Goal: Information Seeking & Learning: Learn about a topic

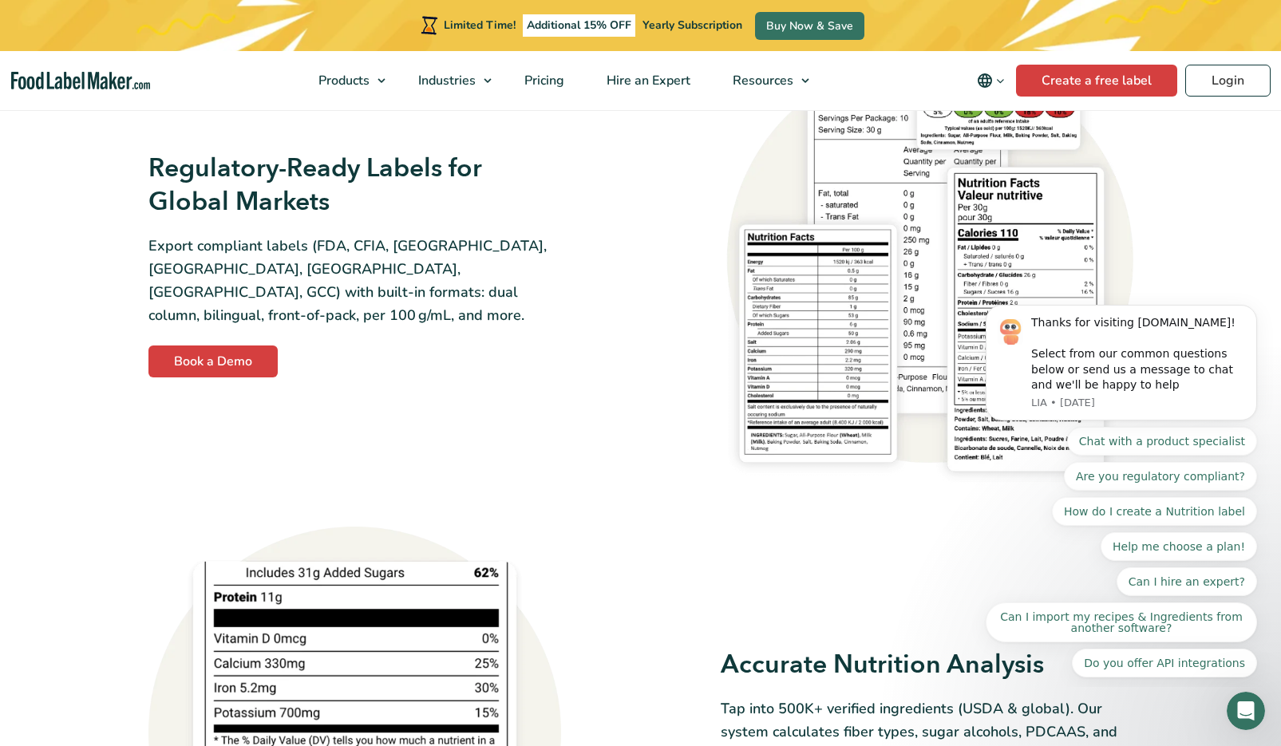
scroll to position [1553, 0]
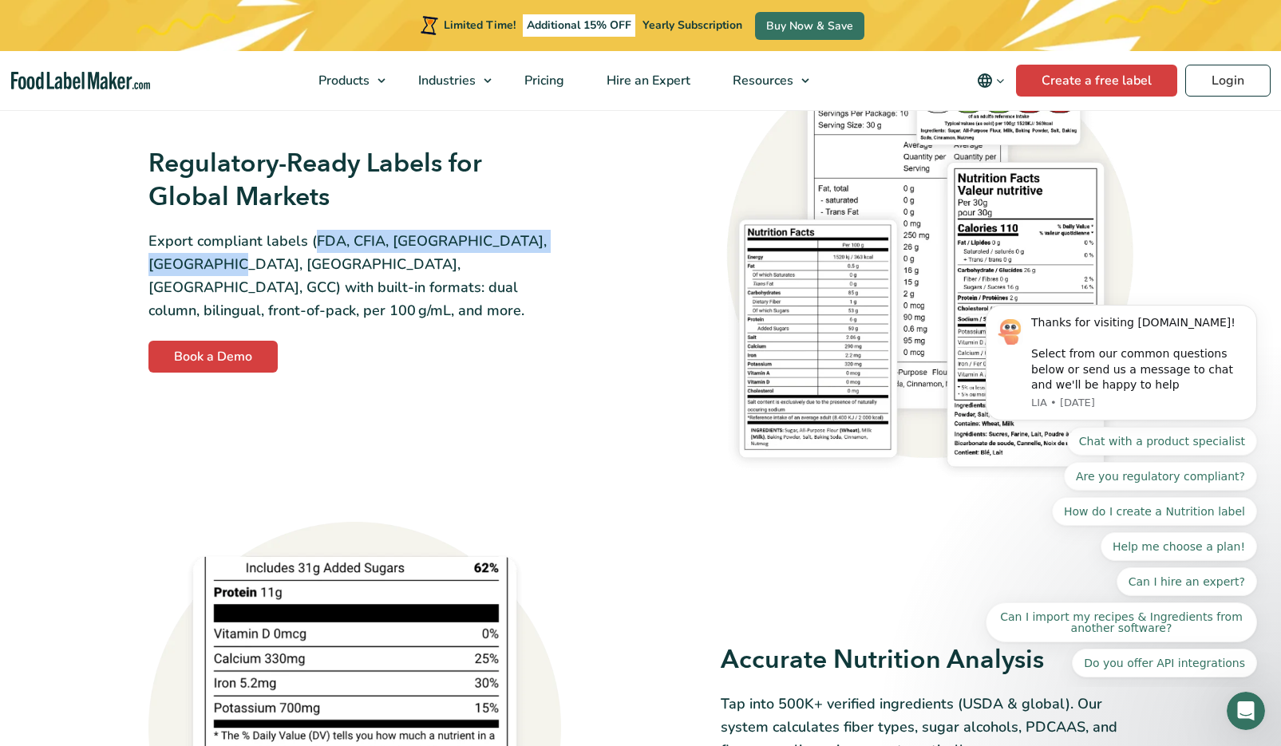
drag, startPoint x: 314, startPoint y: 251, endPoint x: 177, endPoint y: 278, distance: 139.0
click at [177, 278] on p "Export compliant labels (FDA, CFIA, UK, EU, Mexico, Australia, GCC) with built-…" at bounding box center [354, 276] width 413 height 92
copy p "FDA, CFIA, UK, EU, Mexico, Australia, GCC"
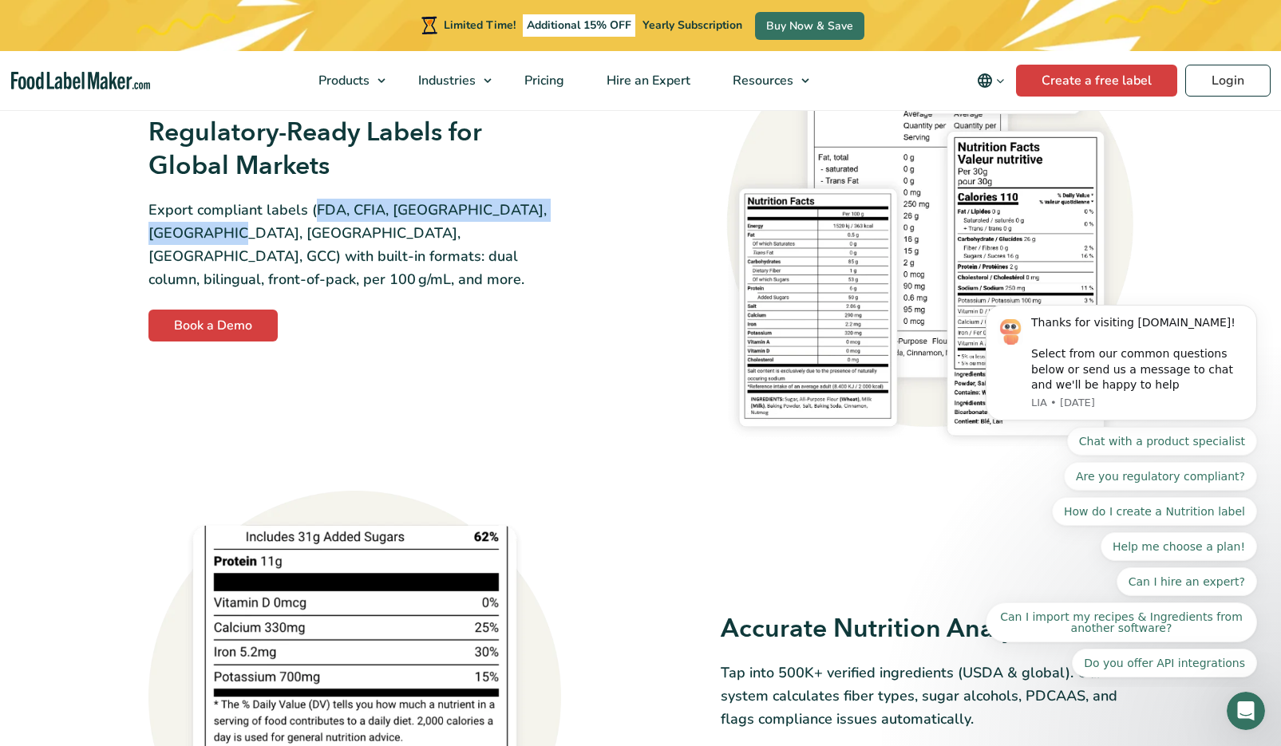
scroll to position [1585, 0]
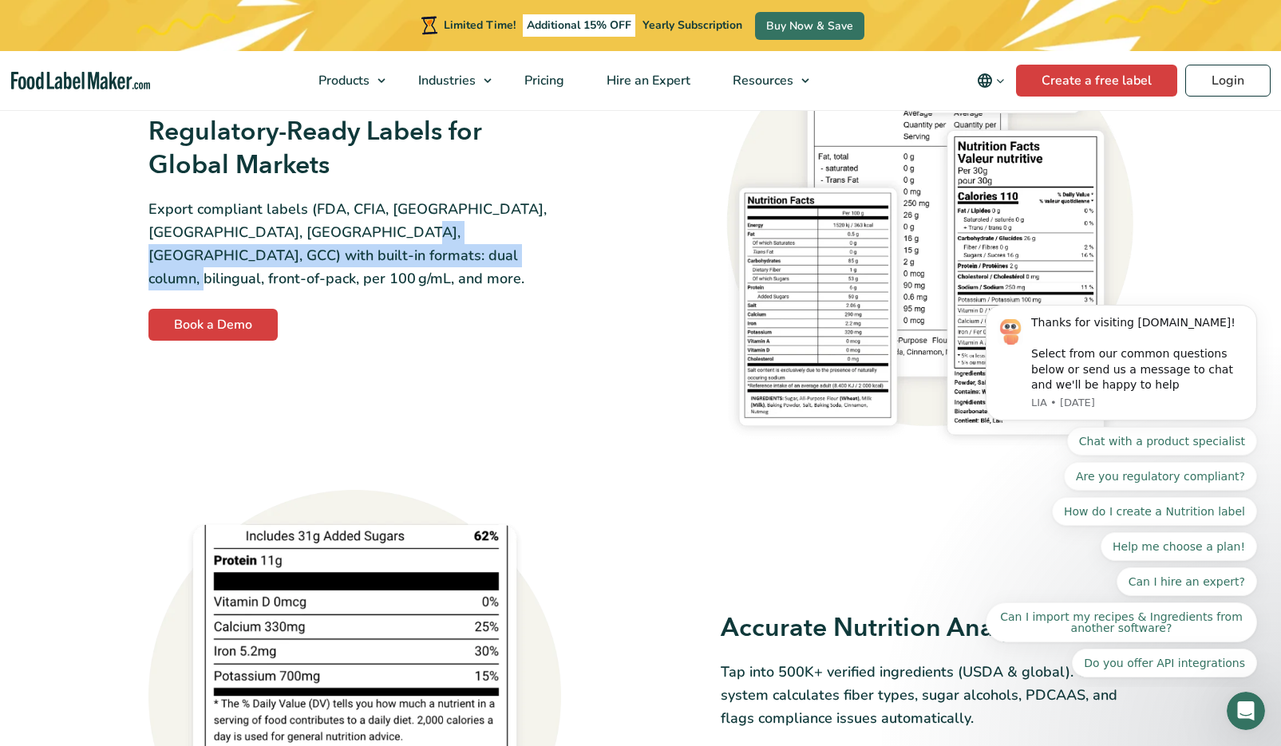
drag, startPoint x: 320, startPoint y: 242, endPoint x: 344, endPoint y: 263, distance: 31.7
click at [343, 263] on p "Export compliant labels (FDA, CFIA, UK, EU, Mexico, Australia, GCC) with built-…" at bounding box center [354, 244] width 413 height 92
copy p ": dual column, bilingual, front-of-pack, per 100 g/mL, and more."
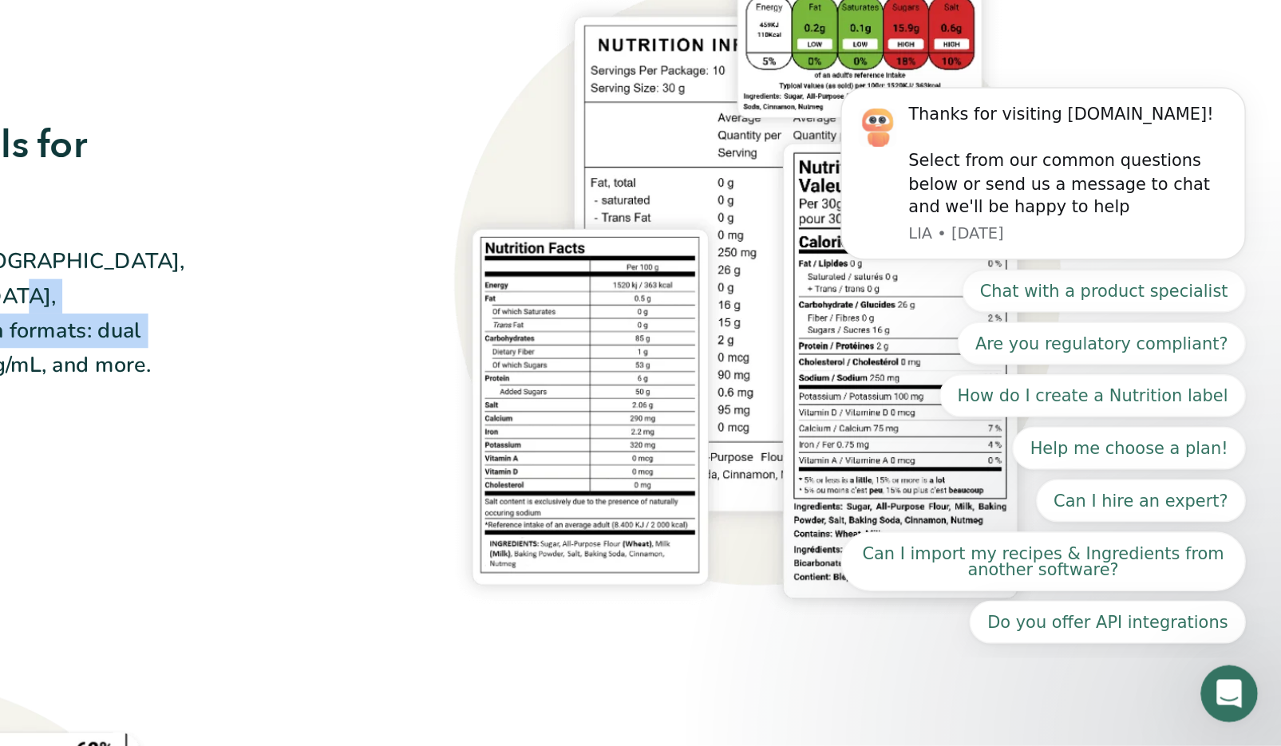
scroll to position [1549, 0]
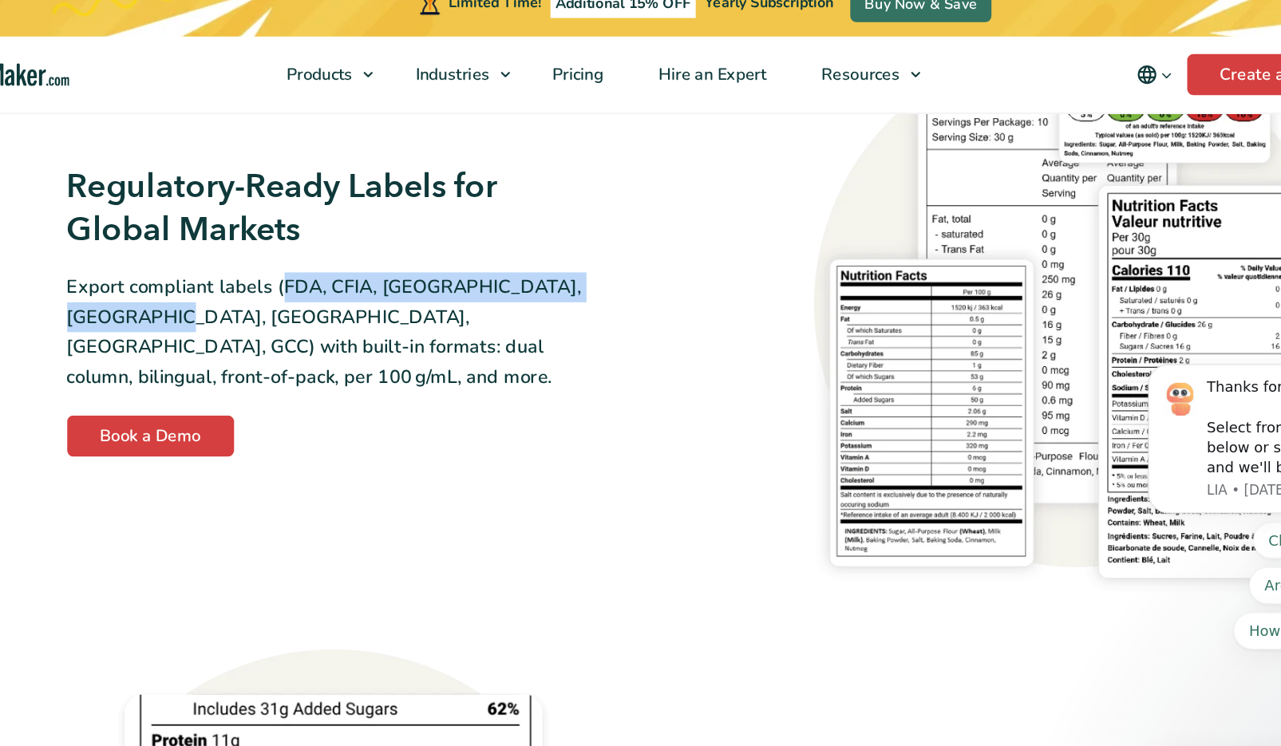
drag, startPoint x: 217, startPoint y: 227, endPoint x: 81, endPoint y: 256, distance: 138.7
click at [148, 256] on p "Export compliant labels (FDA, CFIA, UK, EU, Mexico, Australia, GCC) with built-…" at bounding box center [354, 280] width 413 height 92
copy p "FDA, CFIA, UK, EU, Mexico, Australia, GCC"
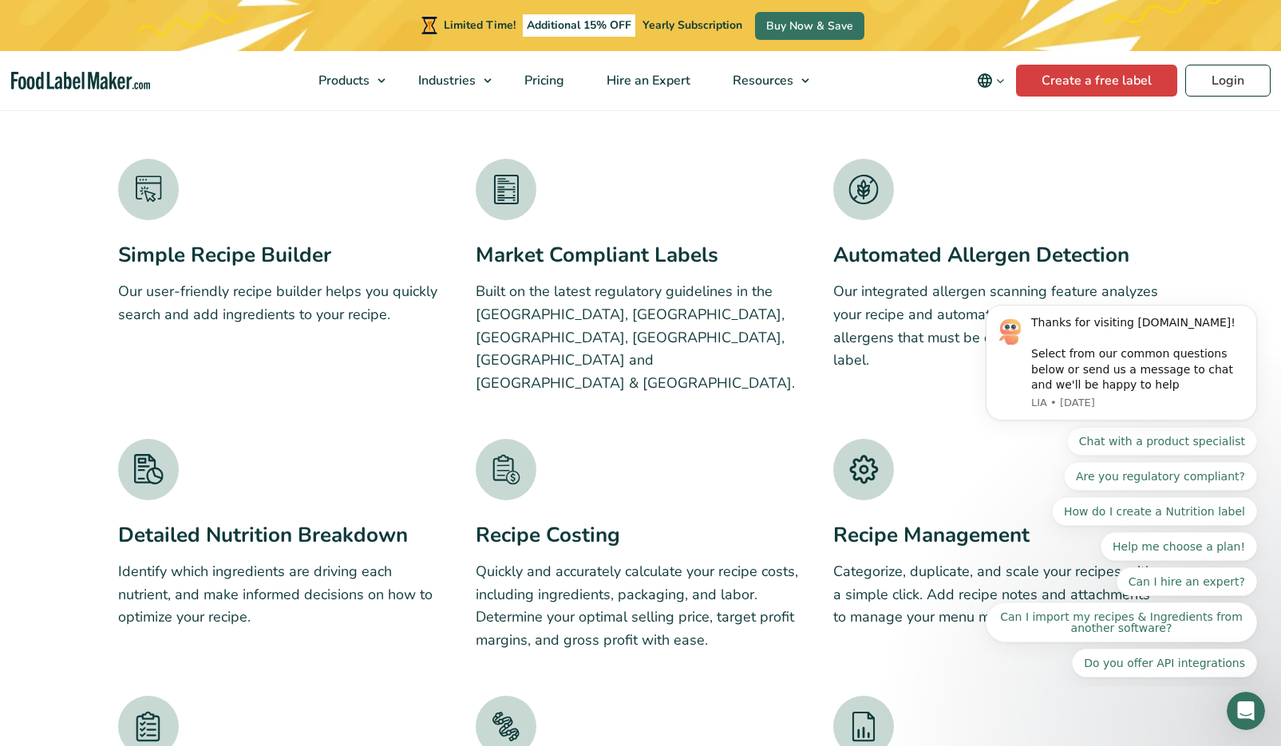
scroll to position [2860, 0]
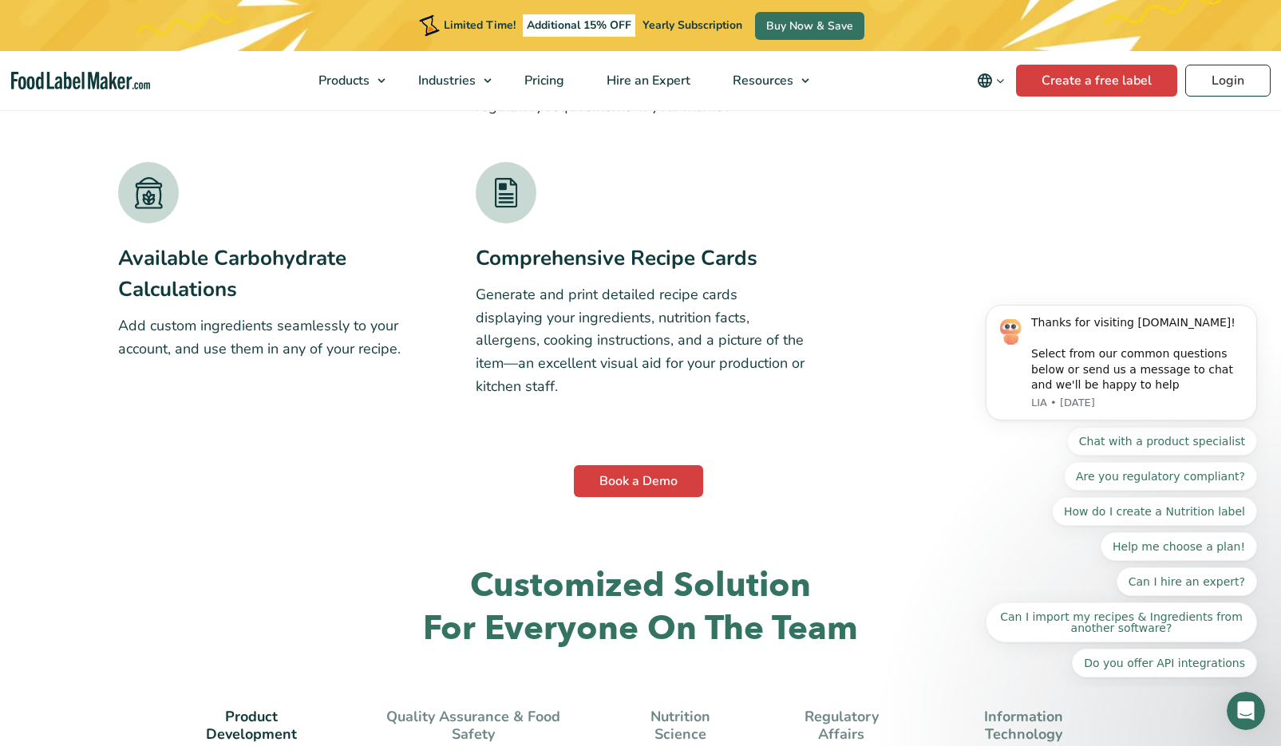
scroll to position [4028, 0]
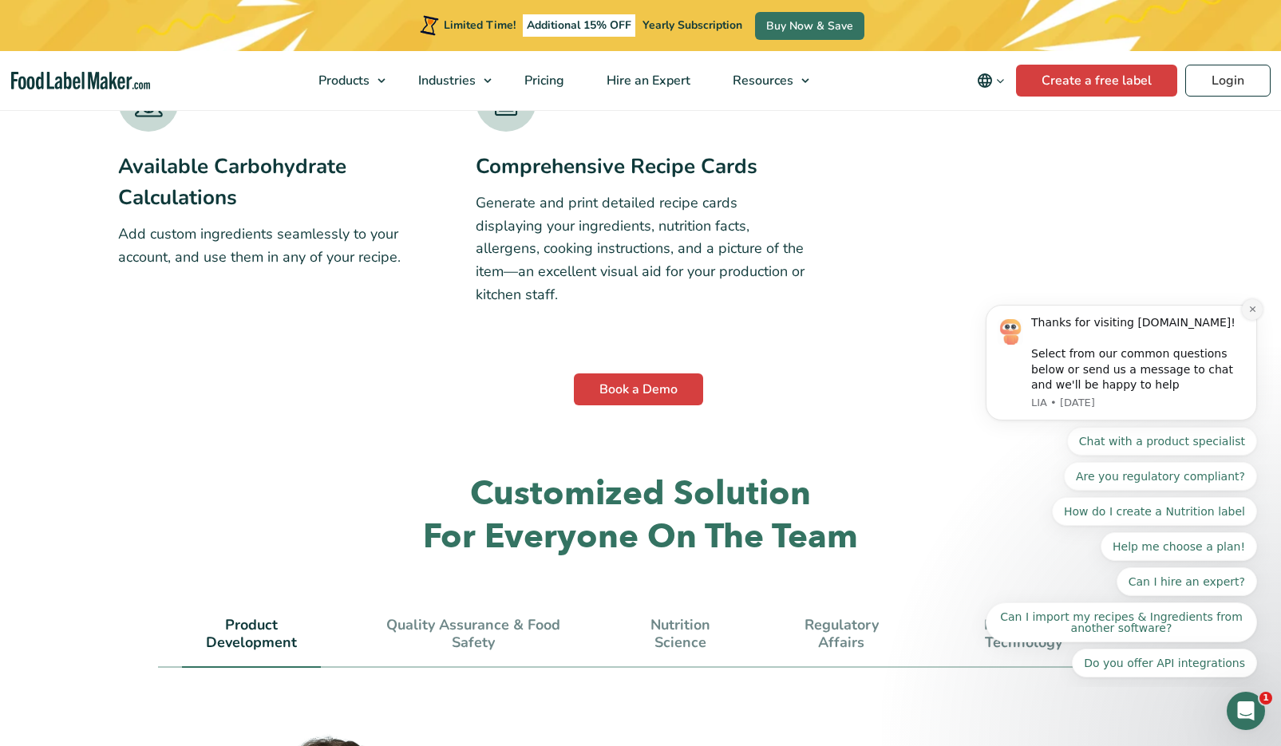
drag, startPoint x: 1250, startPoint y: 315, endPoint x: 2219, endPoint y: 648, distance: 1025.1
click at [1250, 314] on icon "Dismiss notification" at bounding box center [1252, 309] width 9 height 9
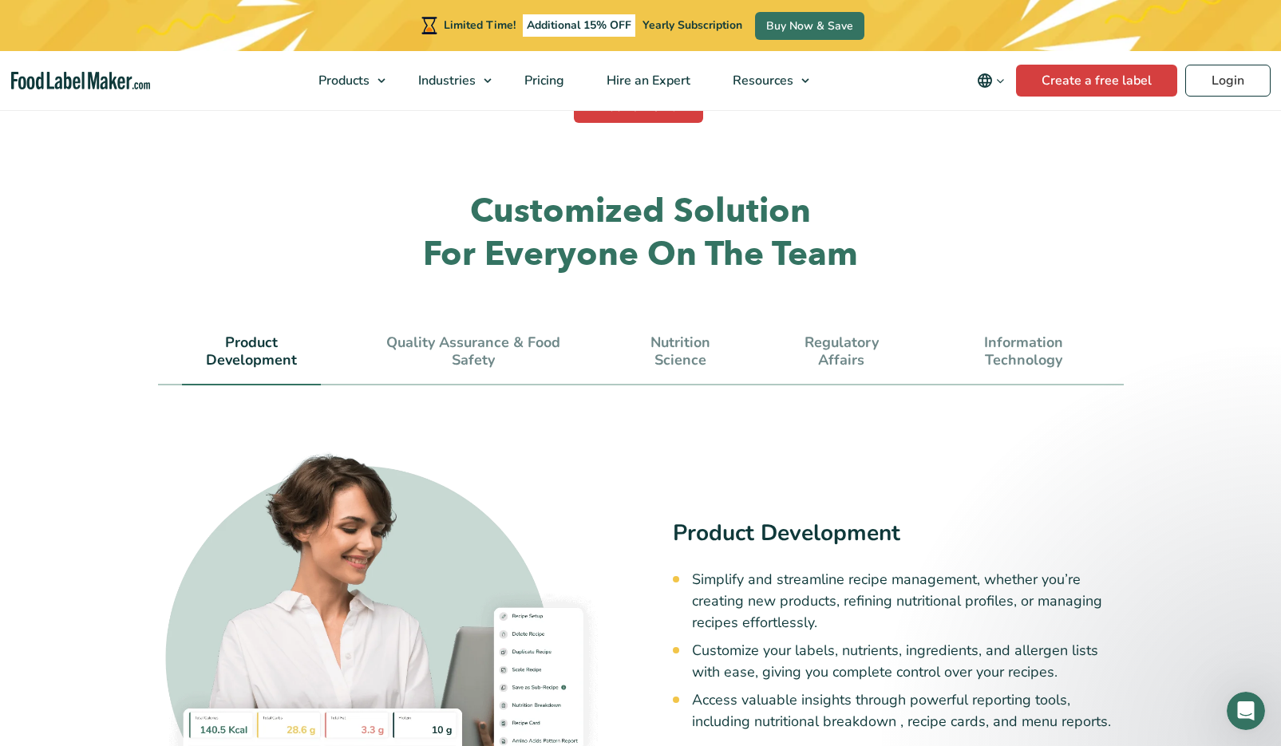
scroll to position [4310, 0]
click at [1001, 335] on link "Information Technology" at bounding box center [1024, 352] width 152 height 34
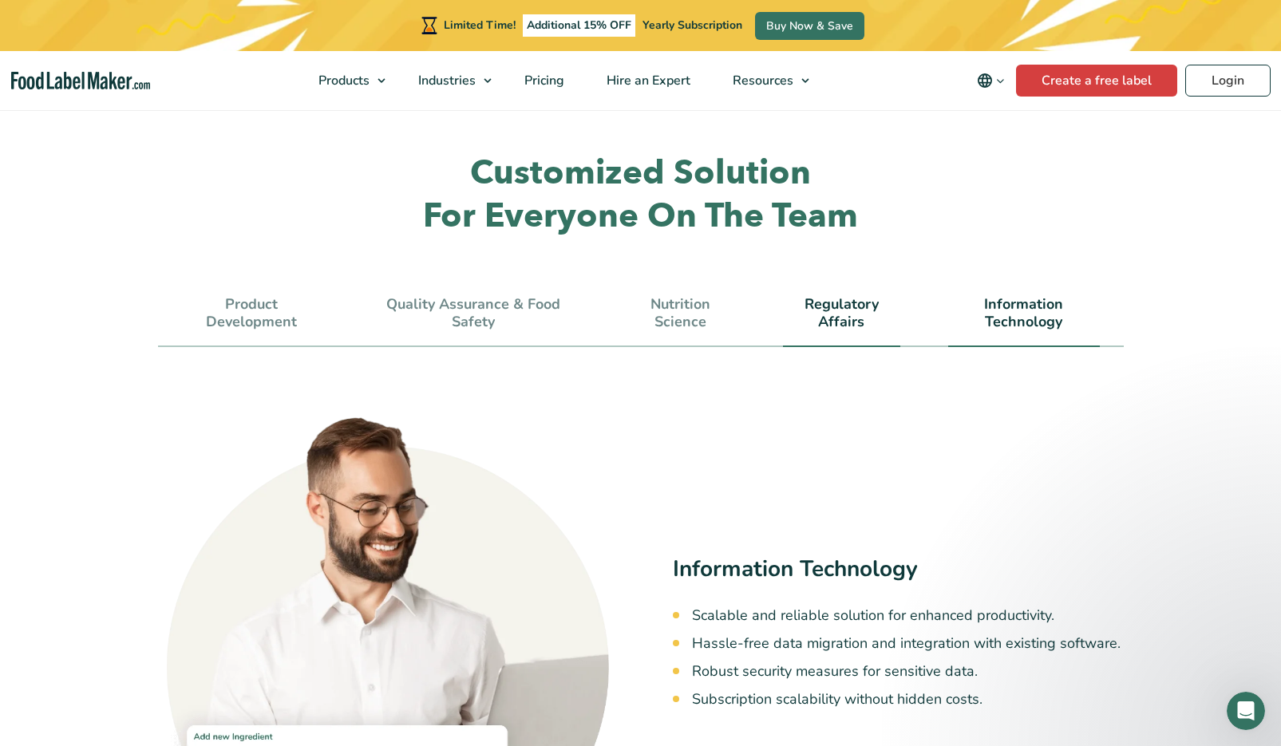
scroll to position [4351, 0]
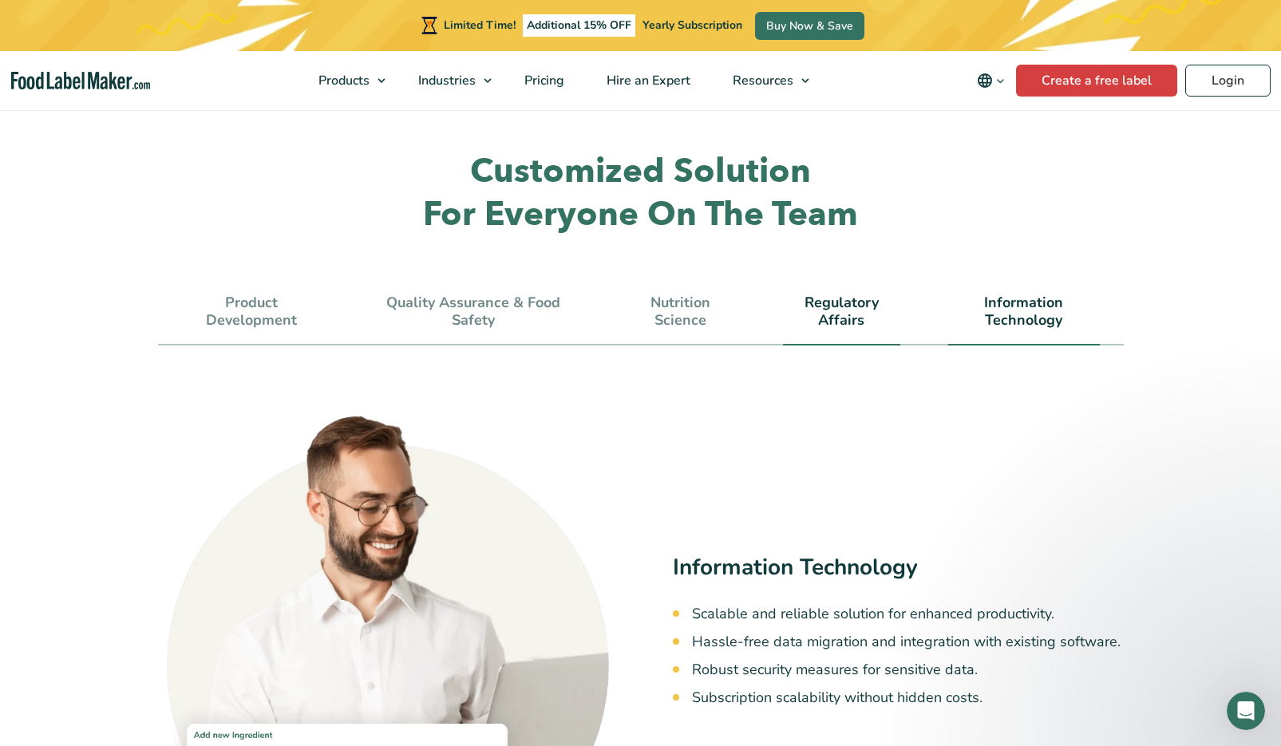
click at [863, 294] on link "Regulatory Affairs" at bounding box center [841, 311] width 117 height 34
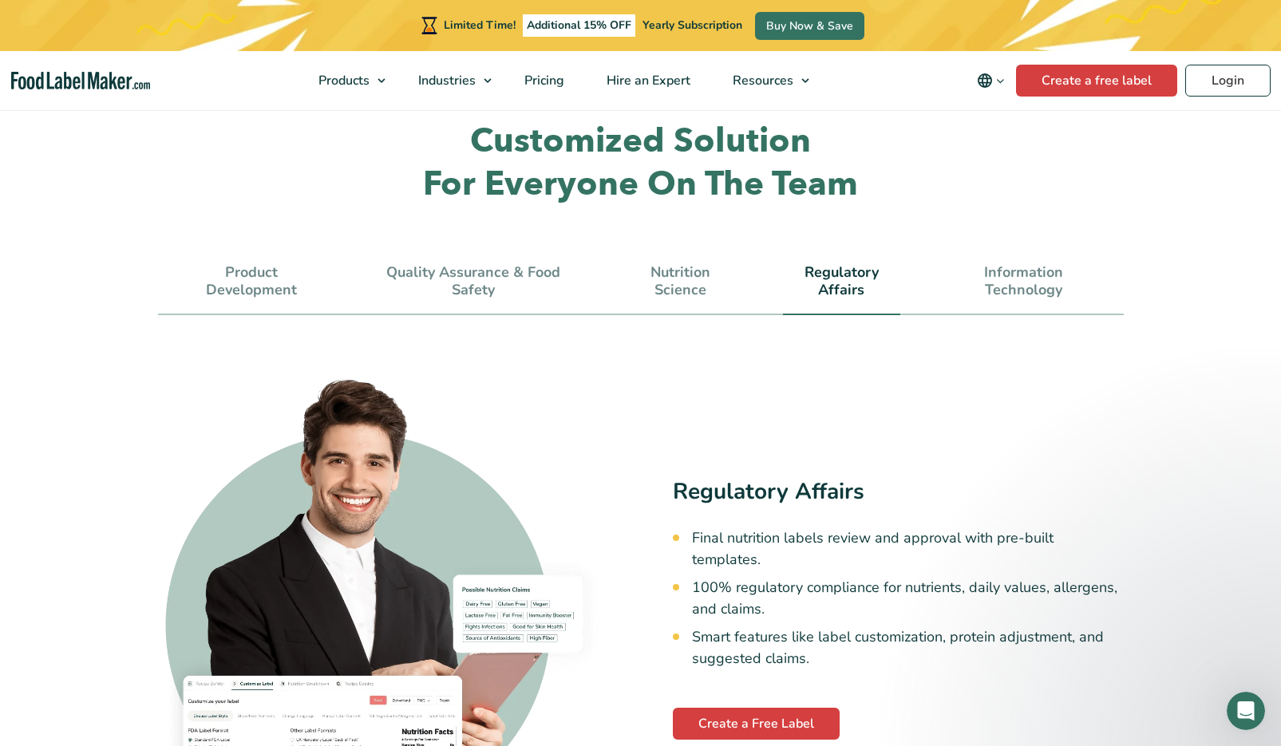
scroll to position [4390, 0]
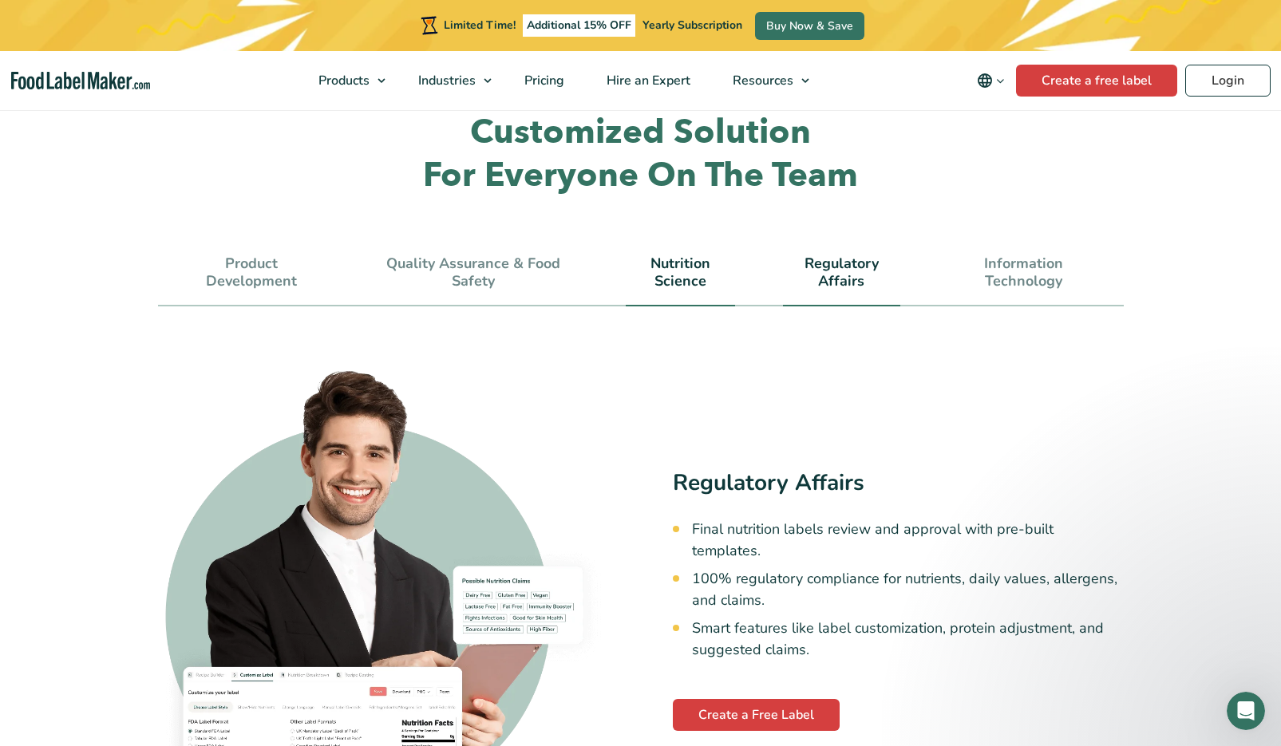
click at [698, 255] on link "Nutrition Science" at bounding box center [680, 272] width 109 height 34
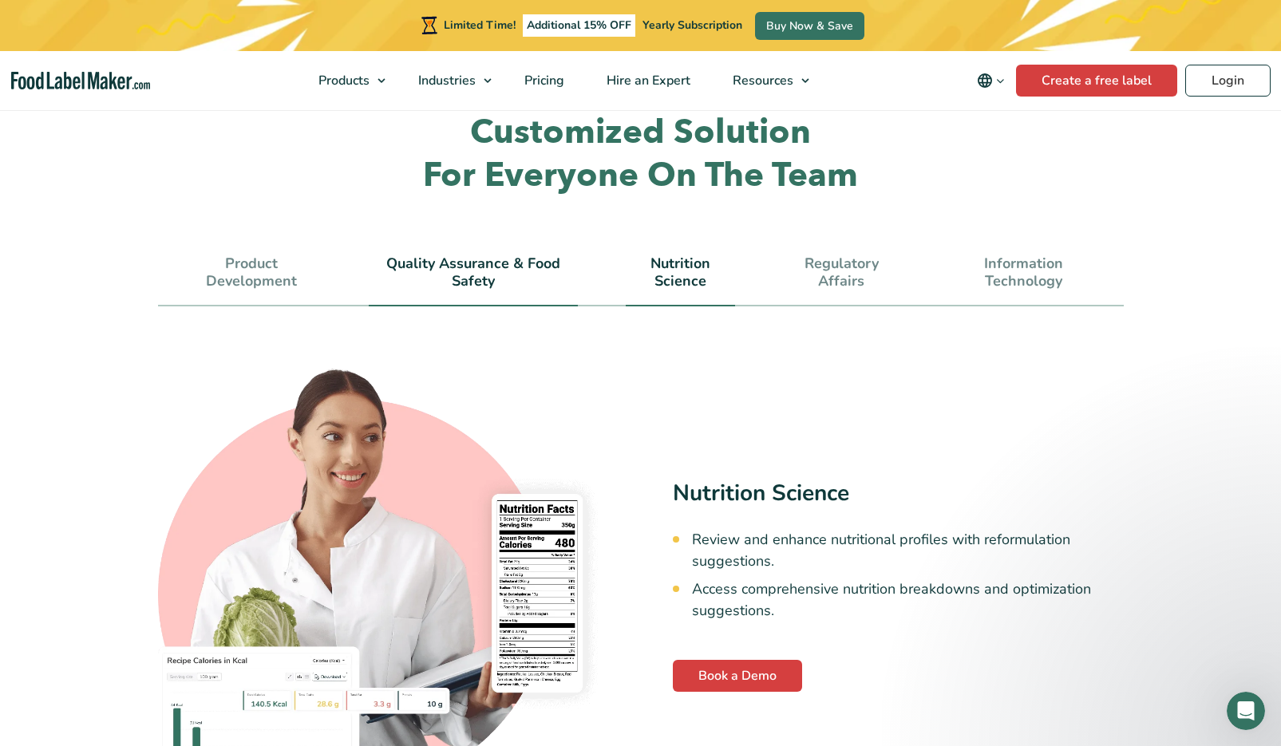
click at [492, 255] on link "Quality Assurance & Food Safety" at bounding box center [473, 272] width 208 height 34
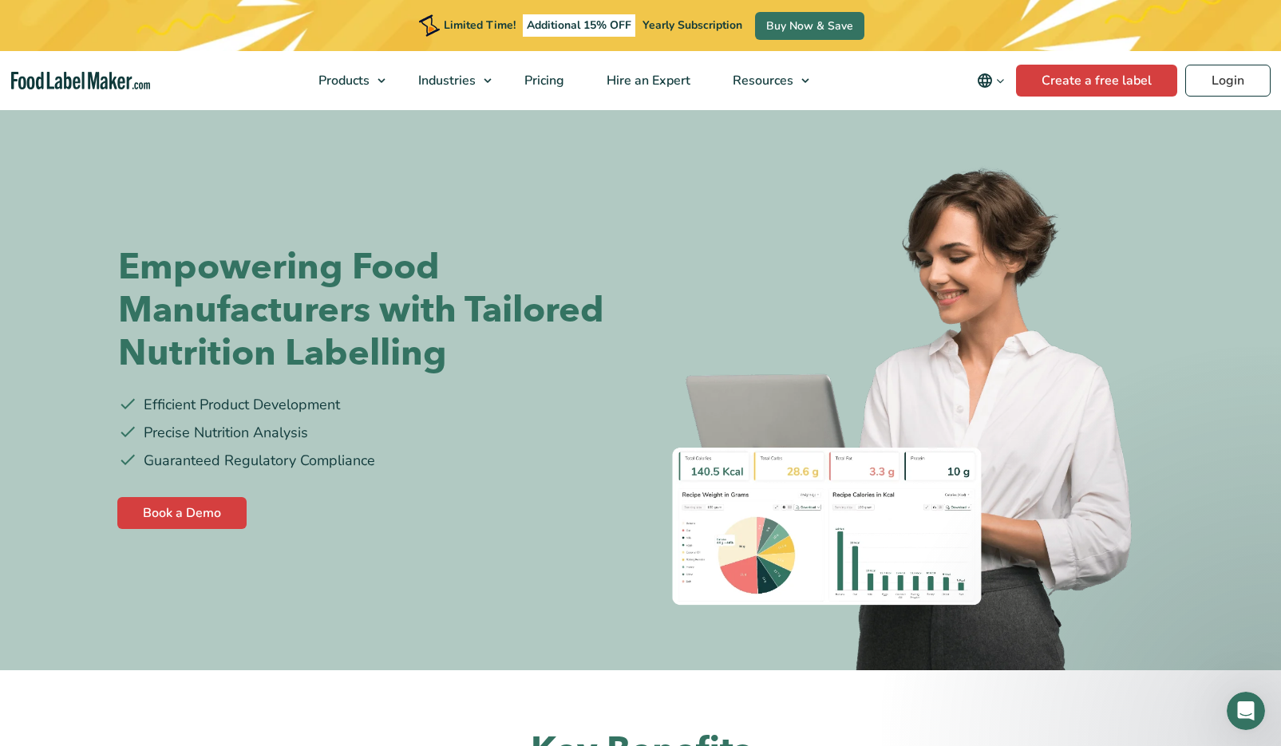
scroll to position [0, 0]
click at [555, 93] on link "Pricing" at bounding box center [543, 80] width 78 height 59
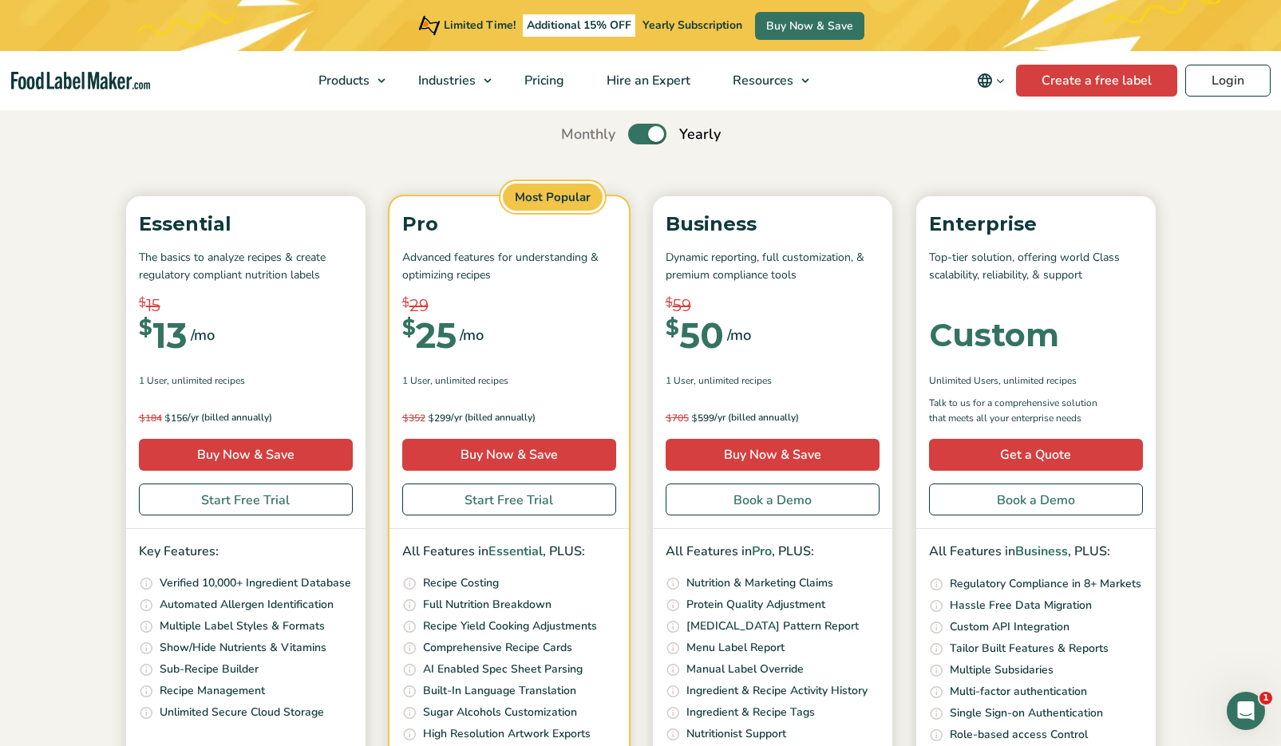
scroll to position [149, 0]
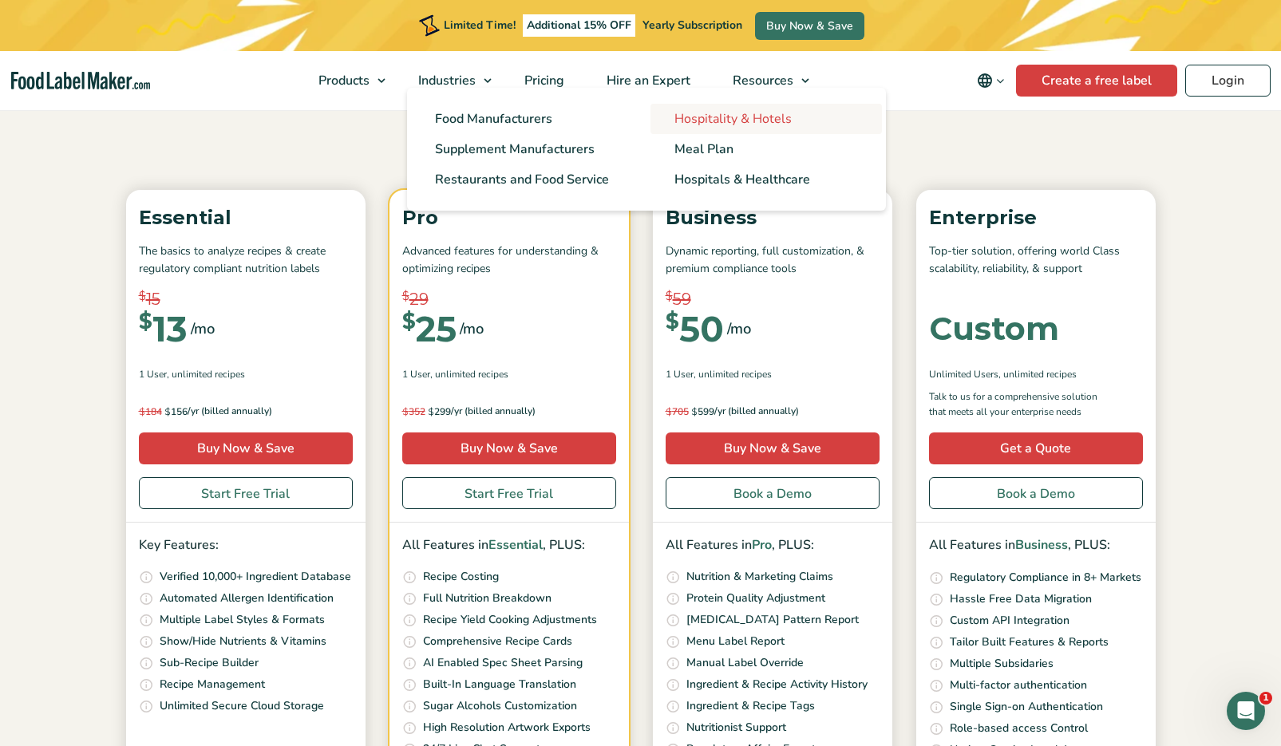
click at [705, 121] on span "Hospitality & Hotels" at bounding box center [732, 119] width 117 height 18
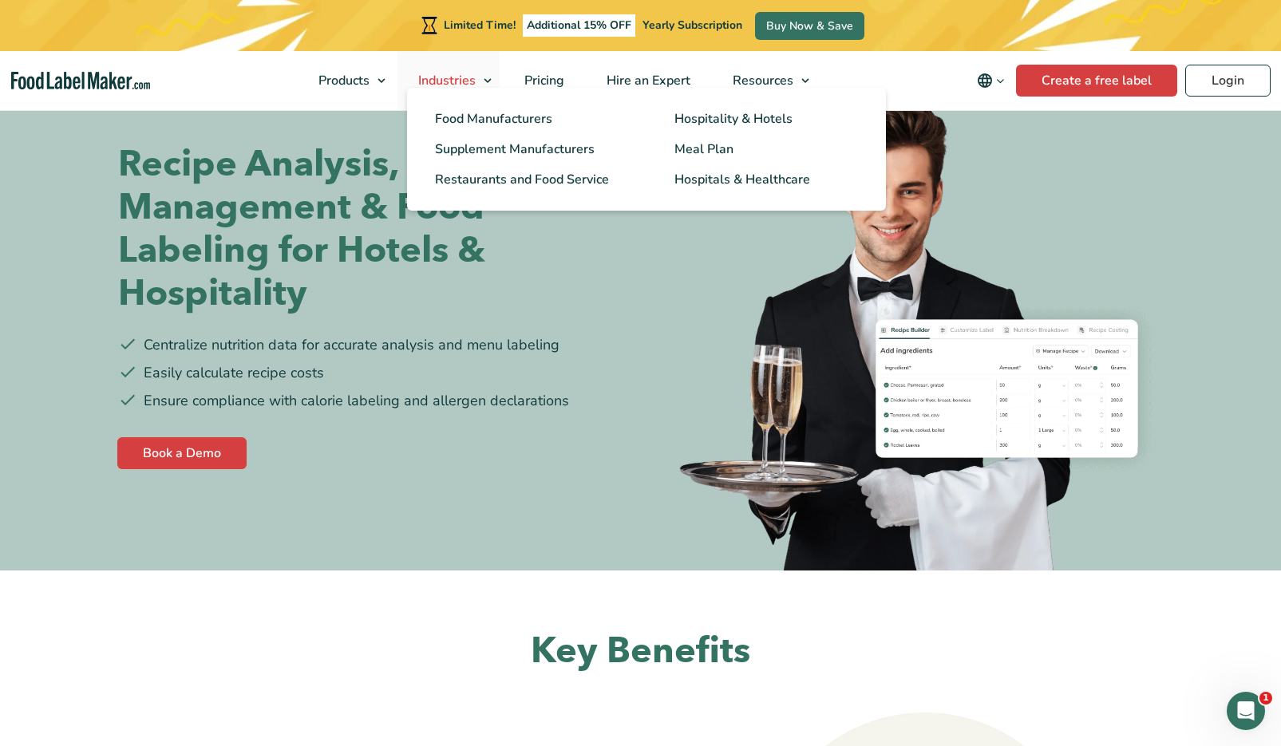
click at [495, 85] on link "Industries" at bounding box center [448, 80] width 102 height 59
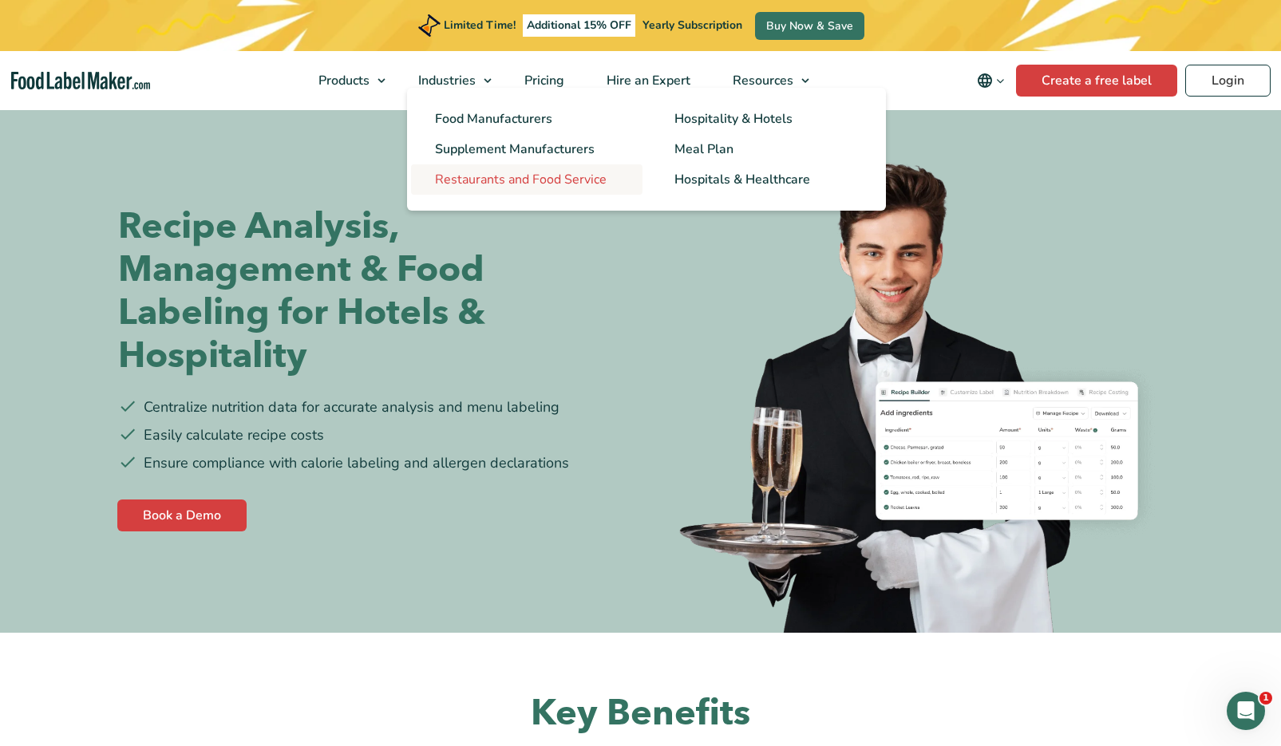
click at [511, 187] on span "Restaurants and Food Service" at bounding box center [521, 180] width 172 height 18
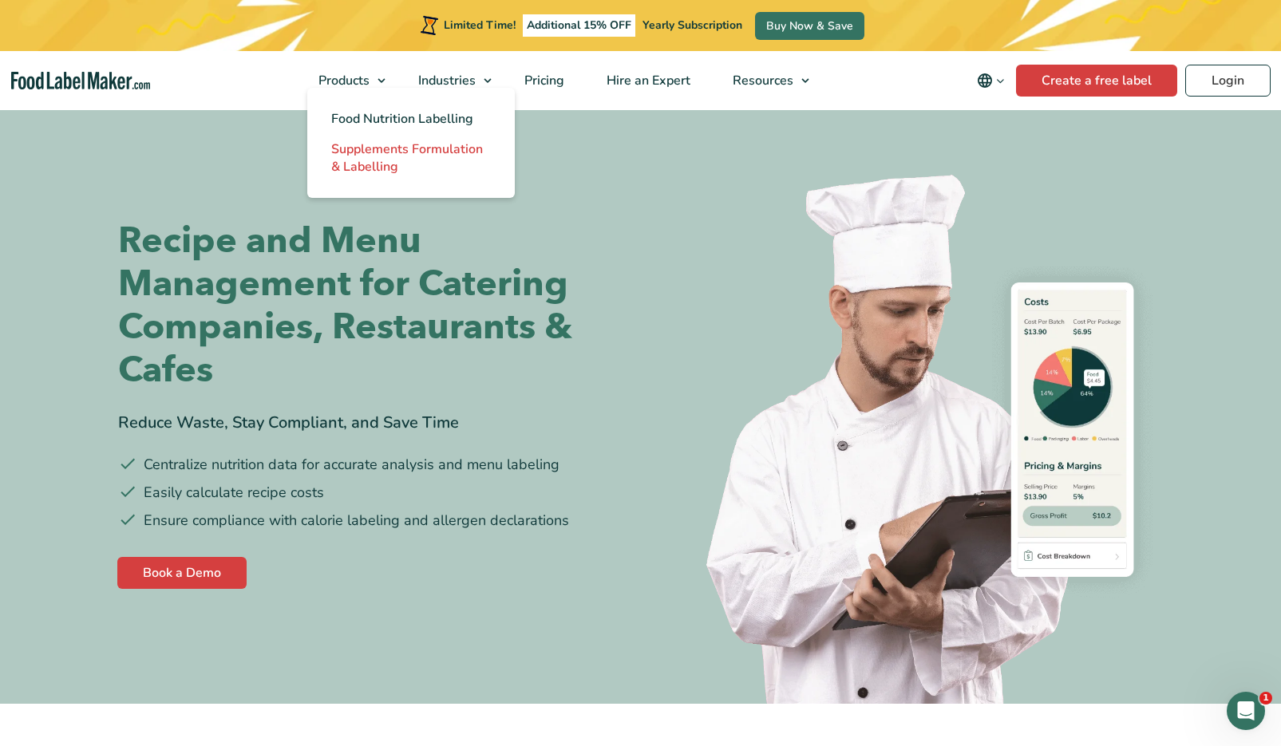
click at [384, 156] on span "Supplements Formulation & Labelling" at bounding box center [407, 157] width 152 height 35
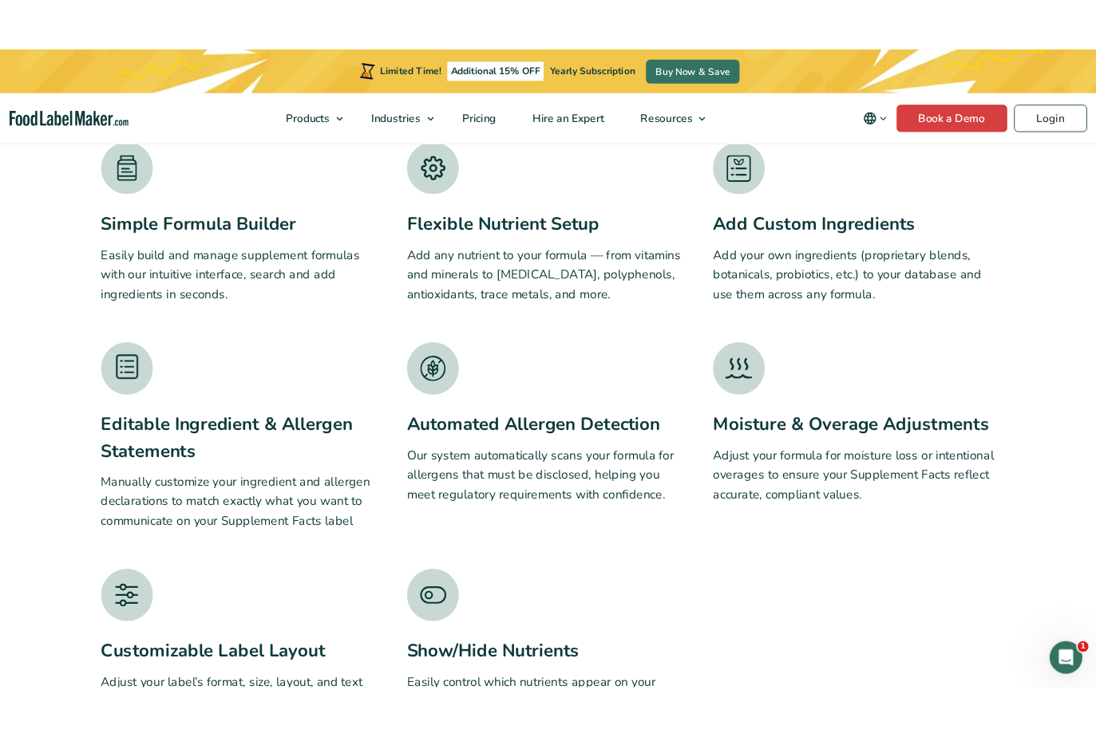
scroll to position [2472, 0]
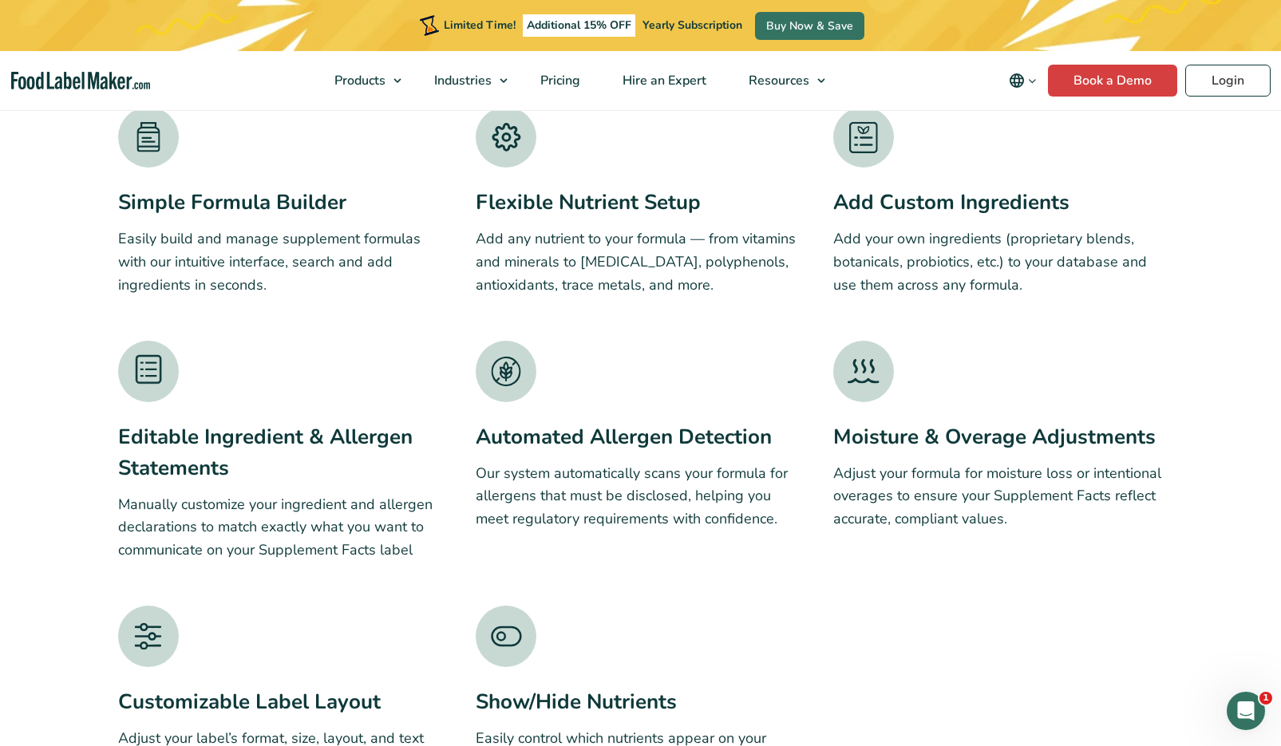
click at [3, 733] on section "Key Features Overview Simple Formula Builder Easily build and manage supplement…" at bounding box center [640, 444] width 1281 height 954
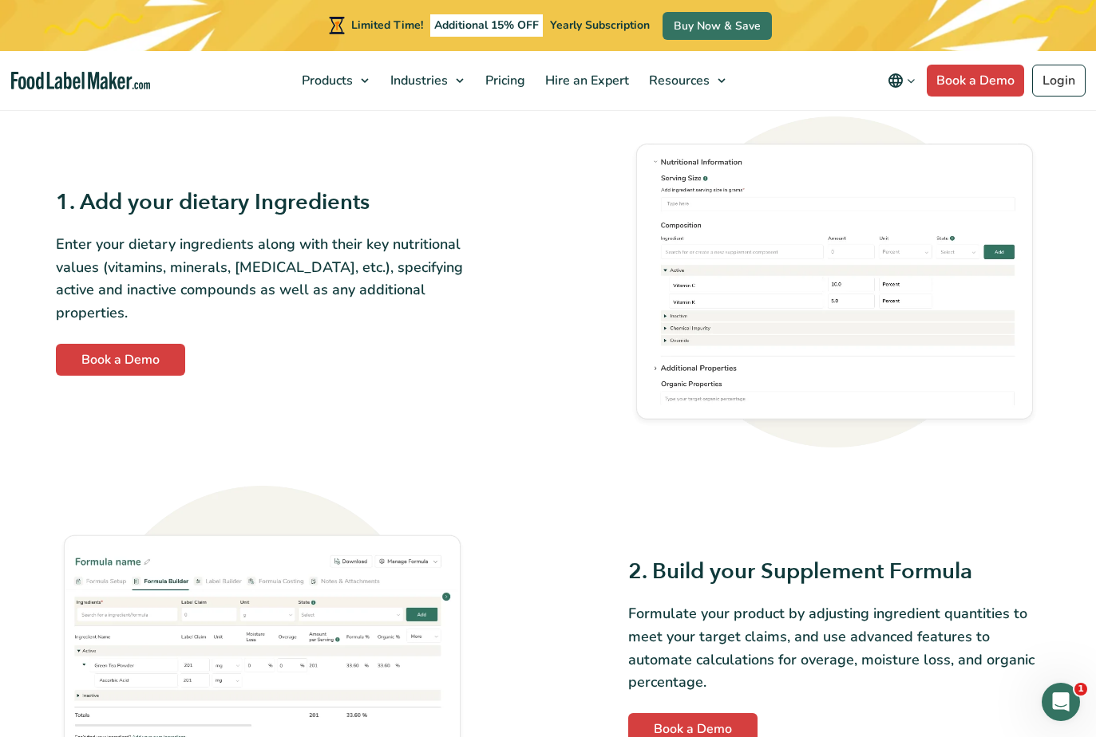
scroll to position [397, 0]
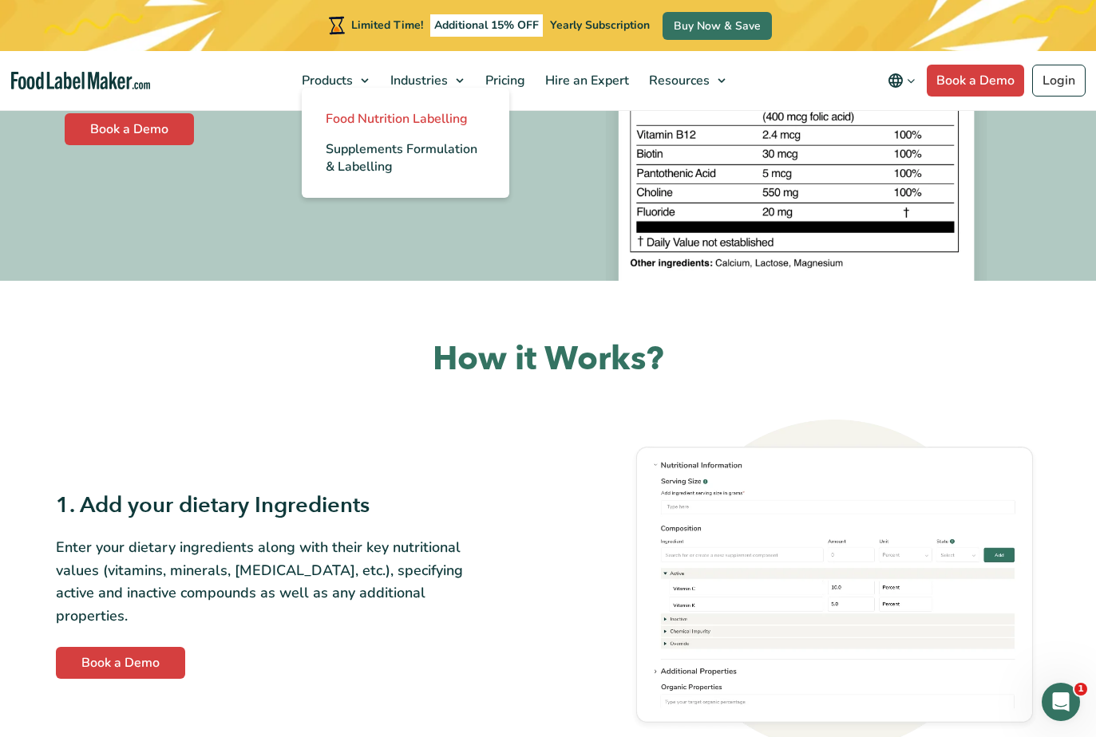
click at [353, 117] on span "Food Nutrition Labelling" at bounding box center [397, 119] width 142 height 18
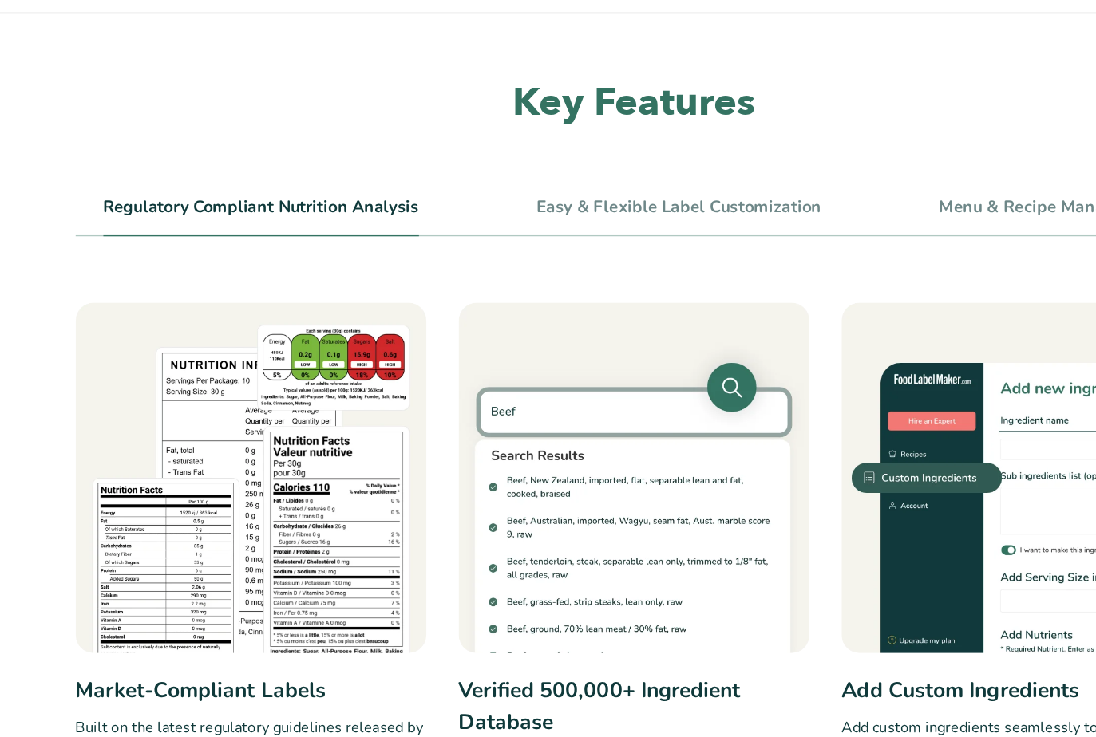
scroll to position [657, 0]
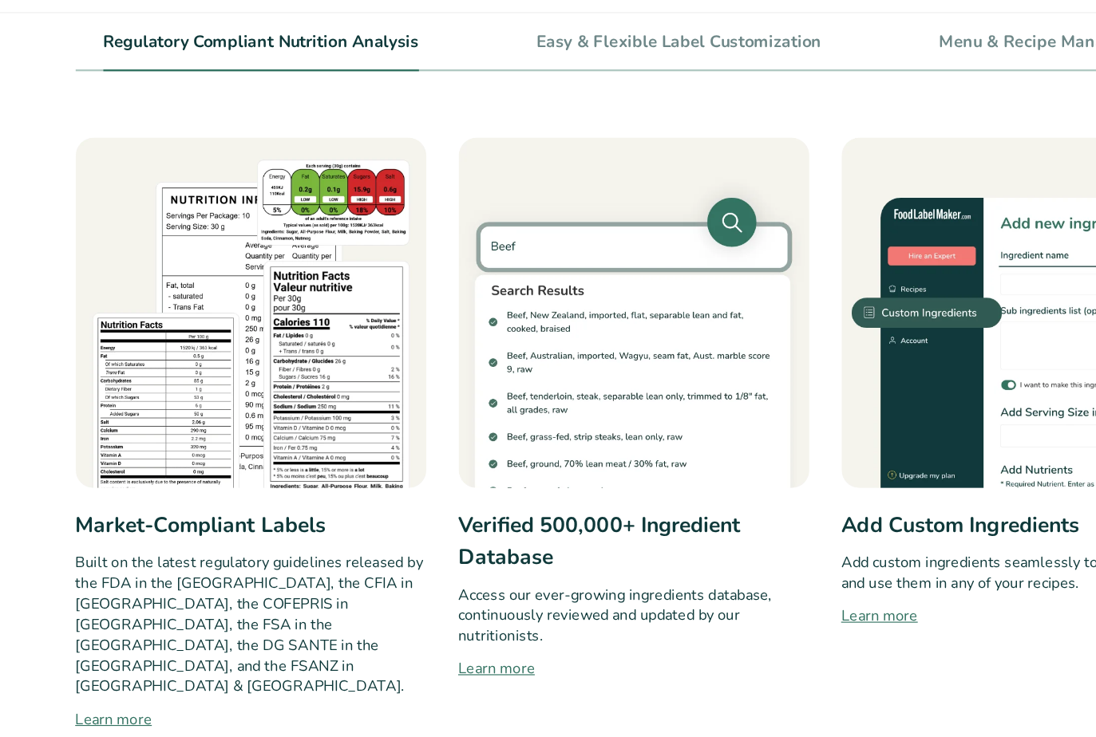
click at [223, 541] on h3 "Market-Compliant Labels" at bounding box center [216, 555] width 303 height 28
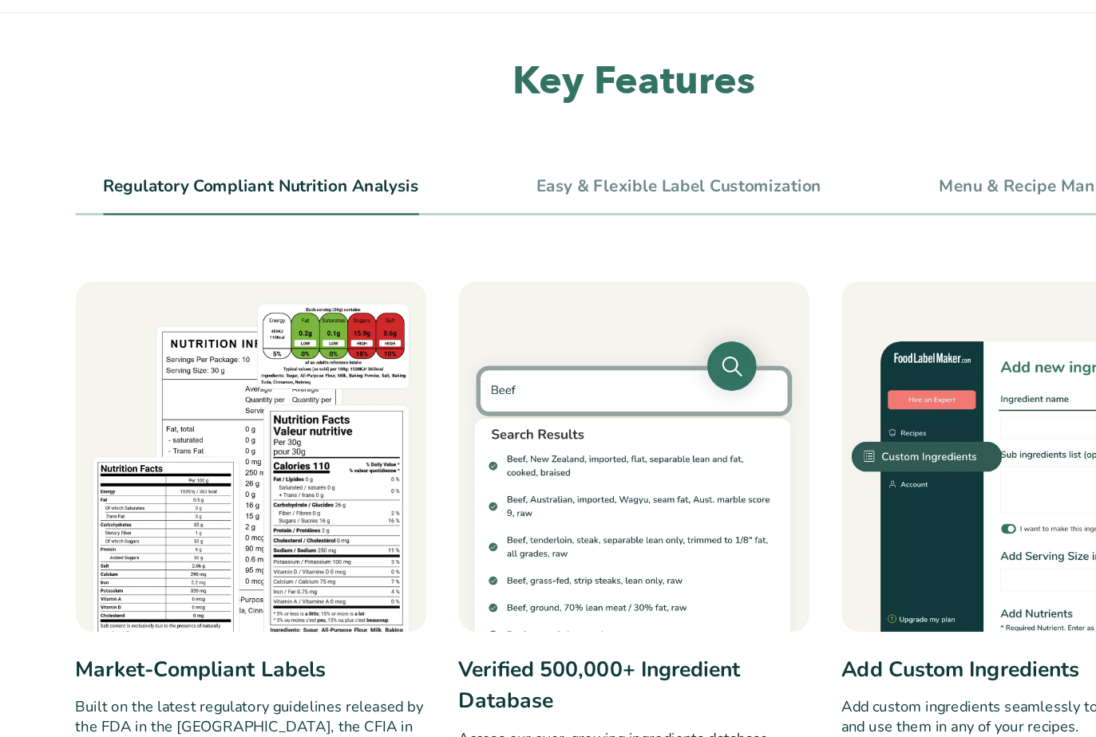
scroll to position [570, 0]
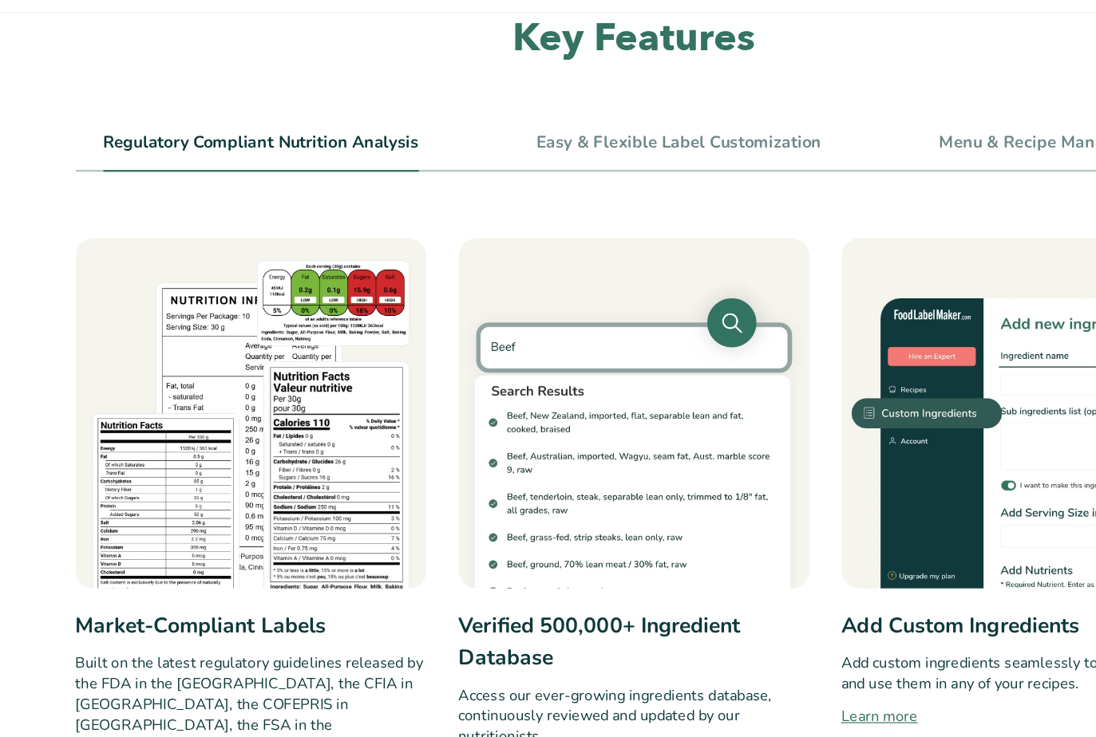
click at [158, 628] on h3 "Market-Compliant Labels" at bounding box center [216, 642] width 303 height 28
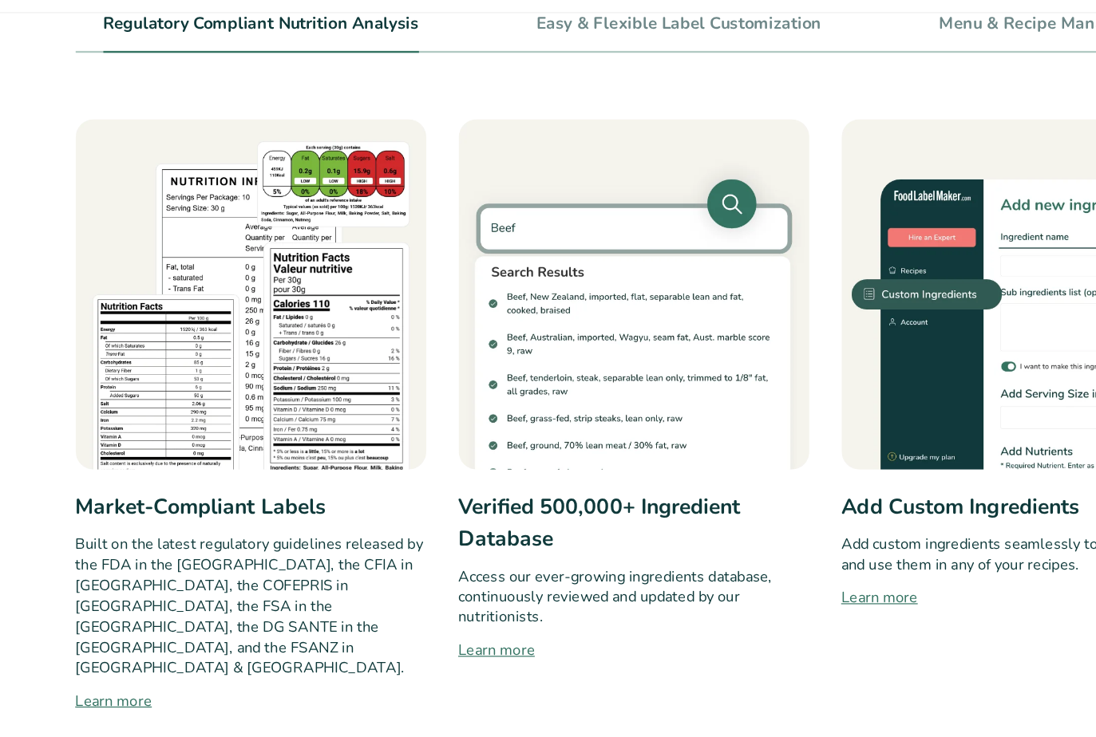
scroll to position [683, 0]
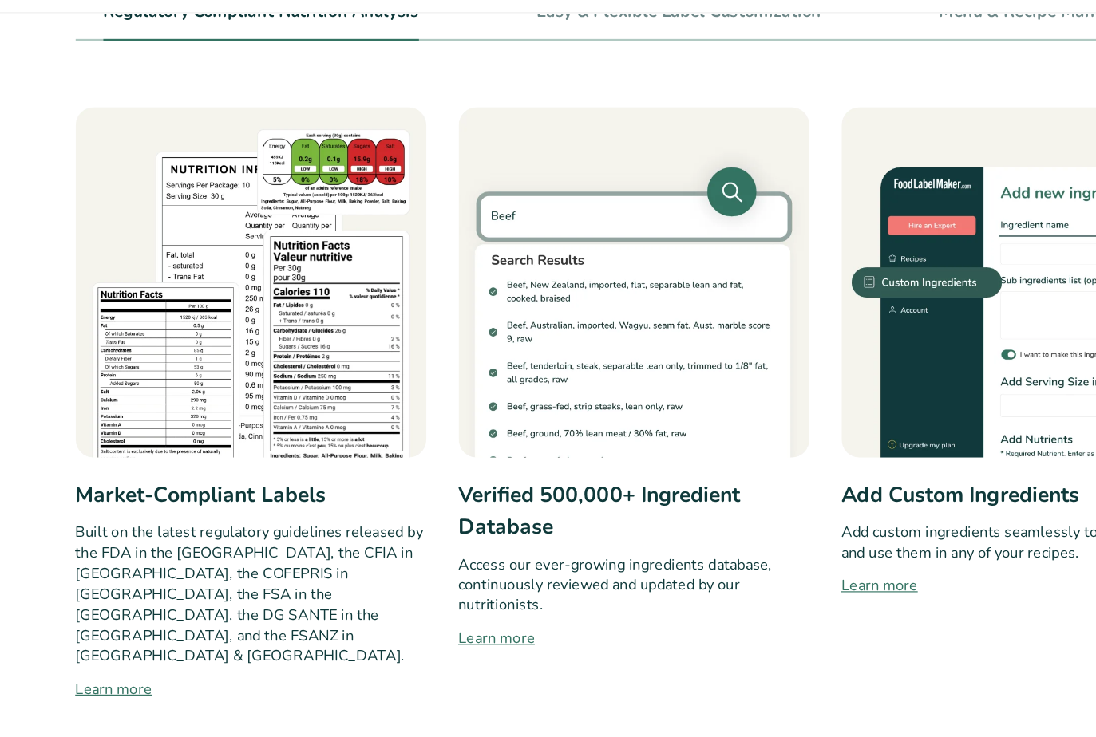
click at [240, 296] on img at bounding box center [216, 343] width 303 height 303
click at [97, 686] on link "Learn more" at bounding box center [216, 695] width 303 height 19
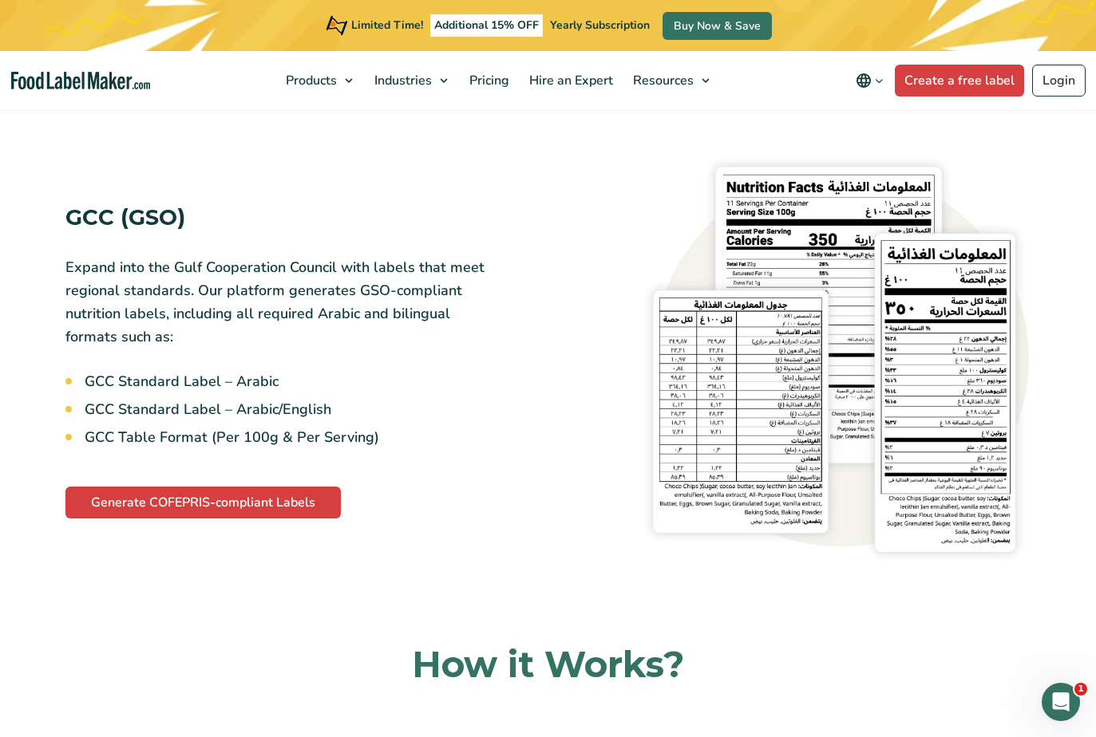
scroll to position [4233, 0]
